Goal: Check status

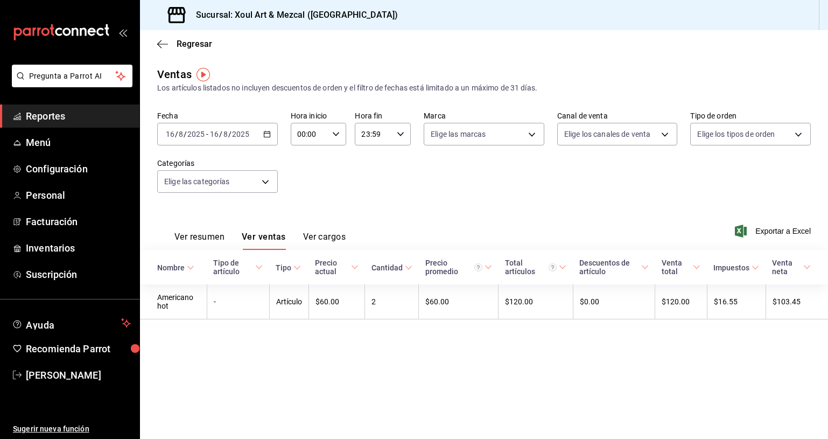
click at [269, 134] on icon "button" at bounding box center [267, 134] width 8 height 8
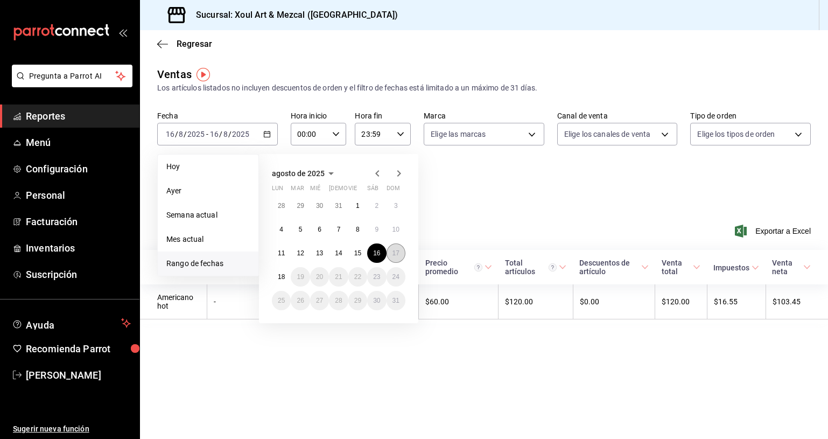
click at [394, 257] on button "17" at bounding box center [396, 252] width 19 height 19
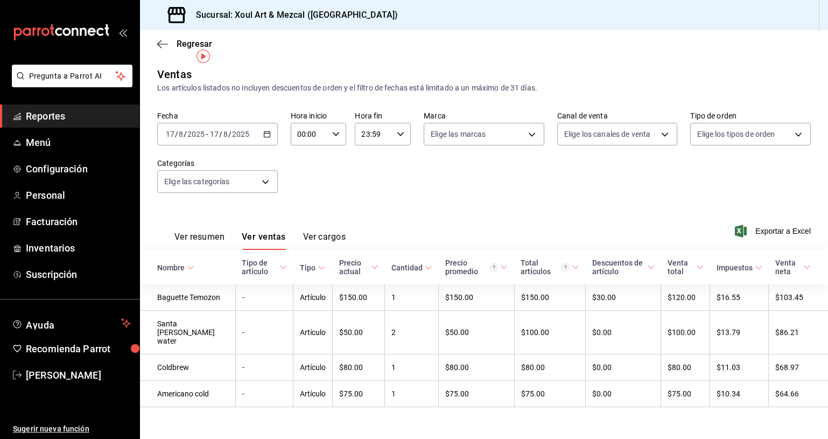
scroll to position [18, 0]
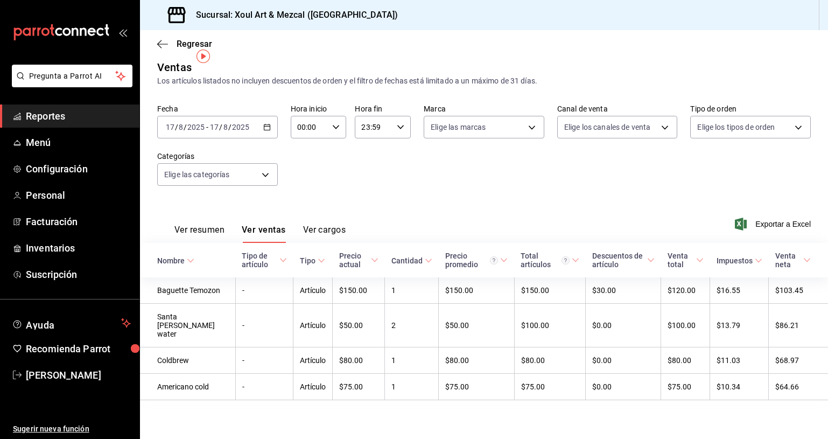
click at [191, 225] on button "Ver resumen" at bounding box center [199, 234] width 50 height 18
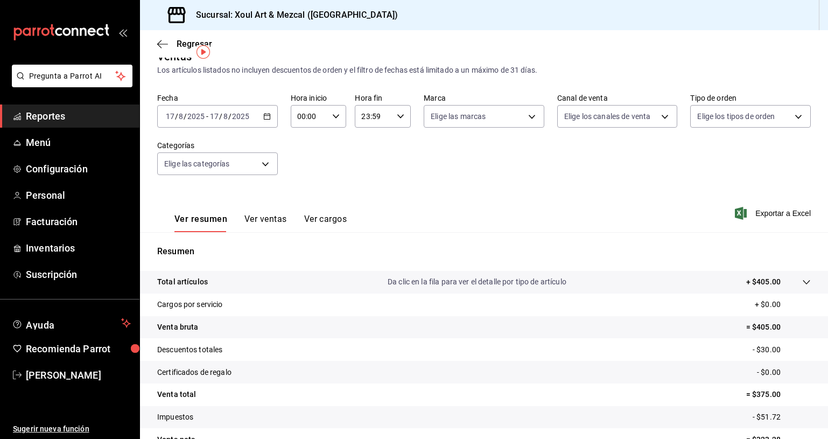
scroll to position [77, 0]
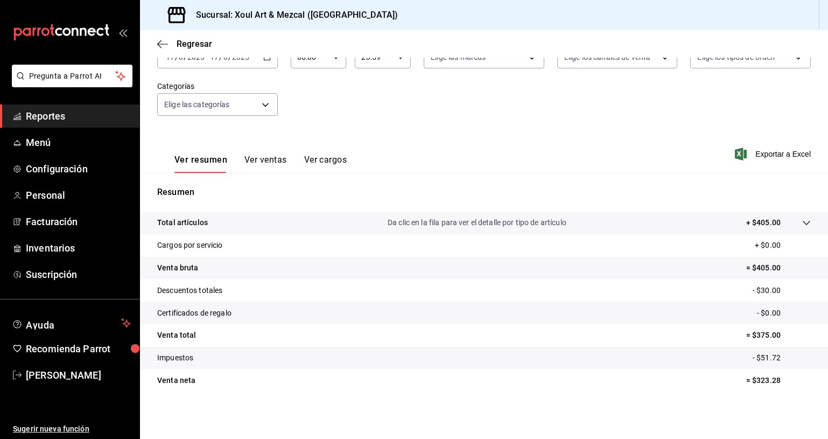
click at [460, 146] on div "Ver resumen Ver ventas Ver cargos Exportar a Excel" at bounding box center [484, 151] width 688 height 44
click at [456, 112] on div "Fecha [DATE] [DATE] - [DATE] [DATE] Hora inicio 00:00 Hora inicio Hora fin 23:5…" at bounding box center [484, 81] width 654 height 95
click at [458, 155] on div "Ver resumen Ver ventas Ver cargos Exportar a Excel" at bounding box center [484, 151] width 688 height 44
click at [590, 102] on div "Fecha [DATE] [DATE] - [DATE] [DATE] Hora inicio 00:00 Hora inicio Hora fin 23:5…" at bounding box center [484, 81] width 654 height 95
click at [485, 122] on div "Fecha [DATE] [DATE] - [DATE] [DATE] Hora inicio 00:00 Hora inicio Hora fin 23:5…" at bounding box center [484, 81] width 654 height 95
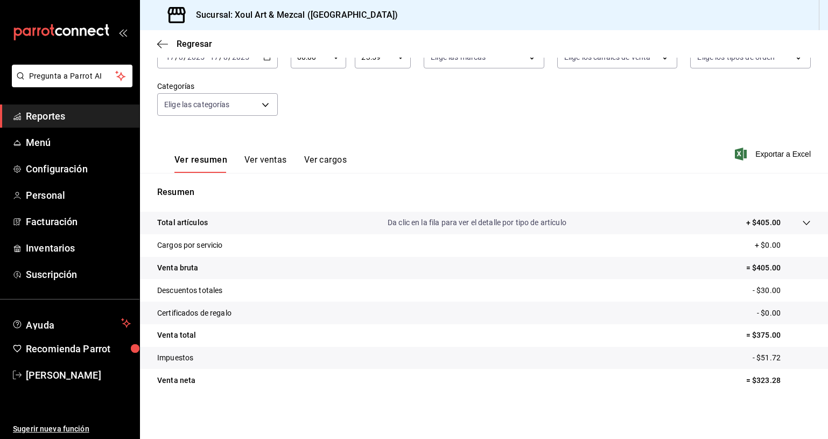
click at [596, 156] on div "Ver resumen Ver ventas Ver cargos Exportar a Excel" at bounding box center [484, 151] width 688 height 44
click at [492, 178] on div "Resumen Total artículos Da clic en la fila para ver el detalle por tipo de artí…" at bounding box center [484, 289] width 688 height 232
click at [586, 100] on div "Fecha [DATE] [DATE] - [DATE] [DATE] Hora inicio 00:00 Hora inicio Hora fin 23:5…" at bounding box center [484, 81] width 654 height 95
click at [269, 156] on button "Ver ventas" at bounding box center [265, 164] width 43 height 18
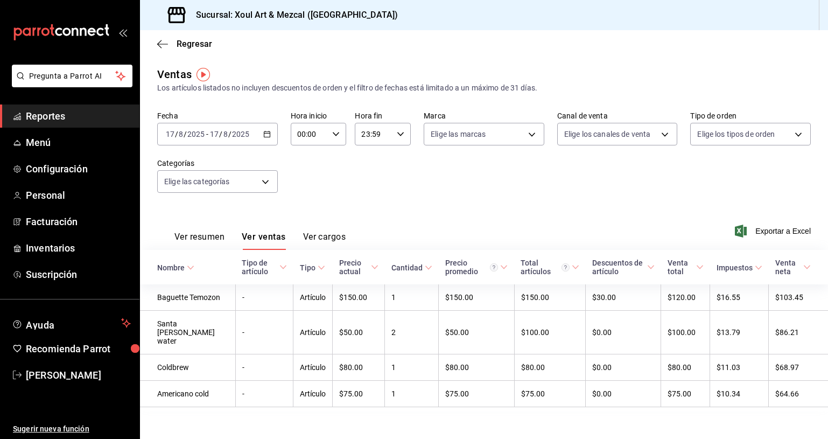
click at [191, 238] on button "Ver resumen" at bounding box center [199, 241] width 50 height 18
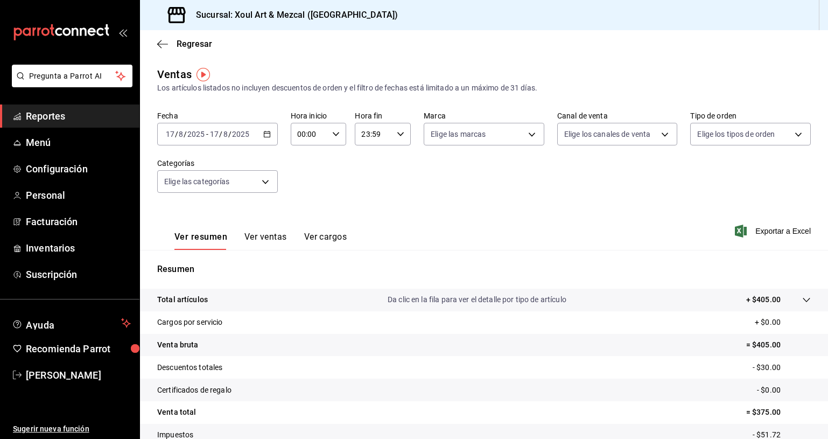
click at [277, 235] on button "Ver ventas" at bounding box center [265, 241] width 43 height 18
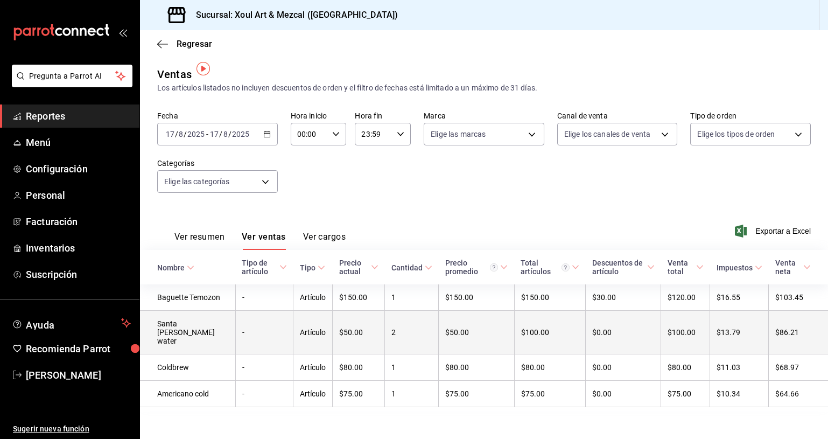
scroll to position [18, 0]
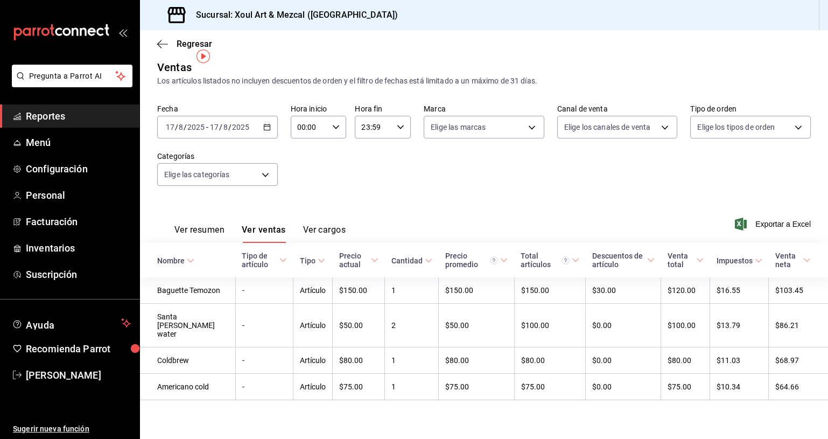
click at [209, 225] on button "Ver resumen" at bounding box center [199, 234] width 50 height 18
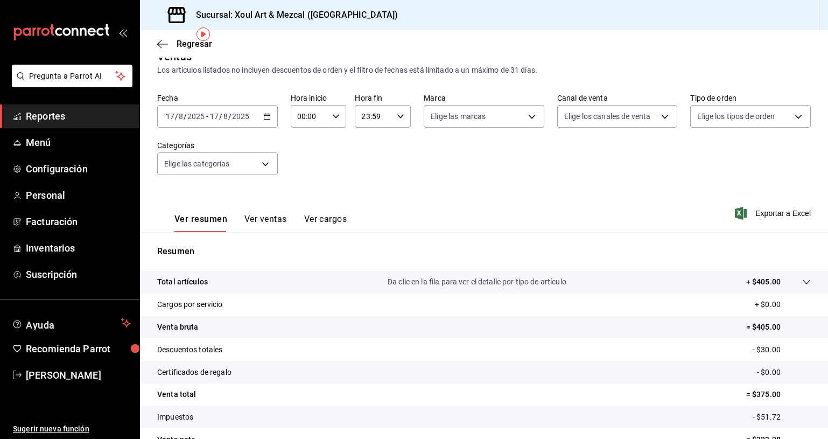
scroll to position [77, 0]
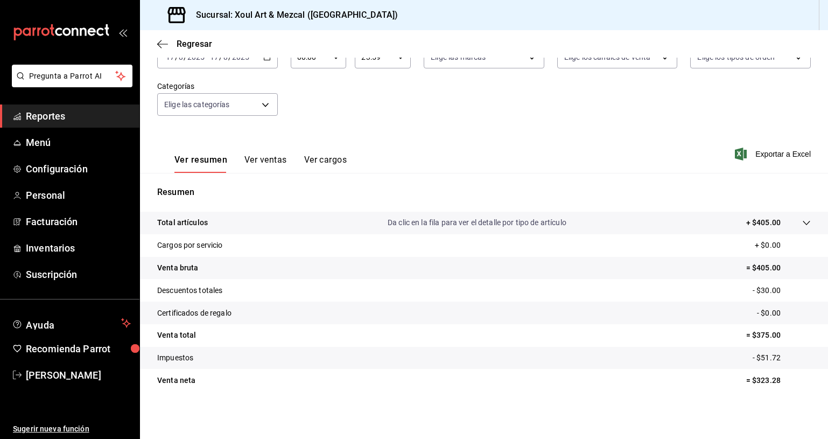
click at [270, 166] on button "Ver ventas" at bounding box center [265, 164] width 43 height 18
